Goal: Find specific page/section: Find specific page/section

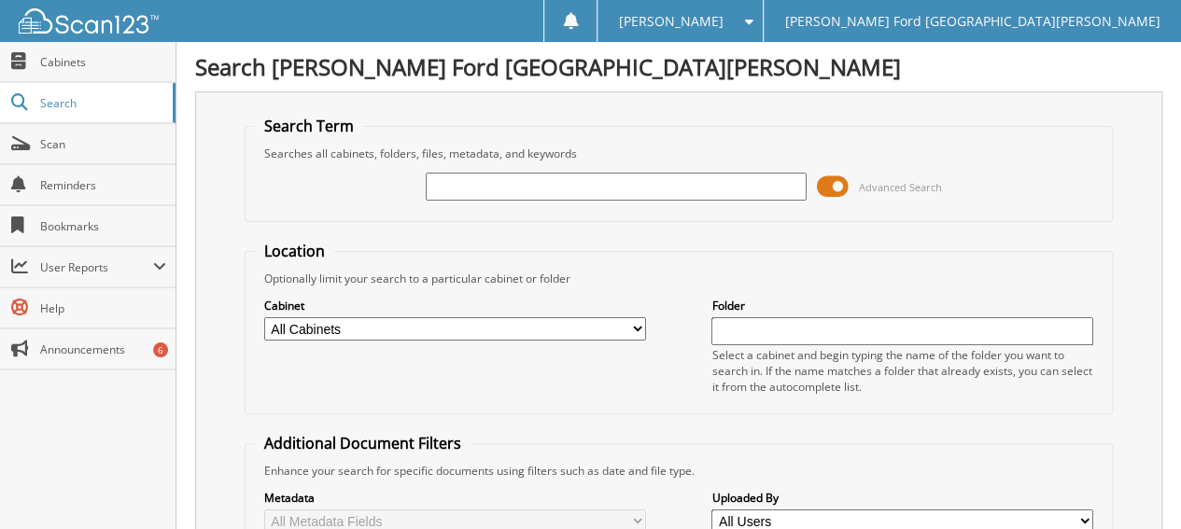
click at [541, 183] on input "text" at bounding box center [617, 187] width 382 height 28
type input "2593922"
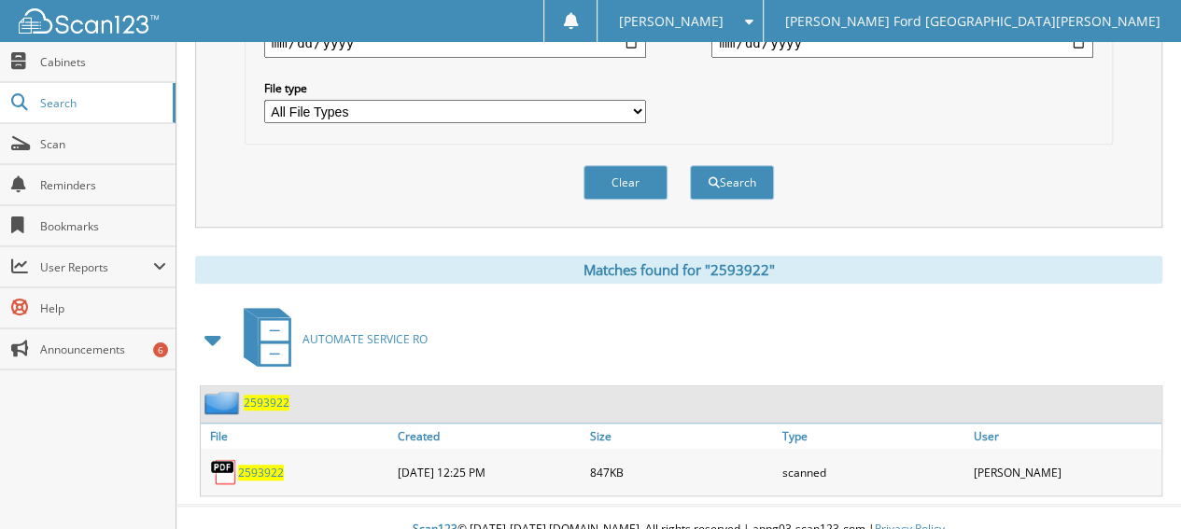
scroll to position [596, 0]
click at [256, 464] on span "2593922" at bounding box center [261, 472] width 46 height 16
